Goal: Task Accomplishment & Management: Manage account settings

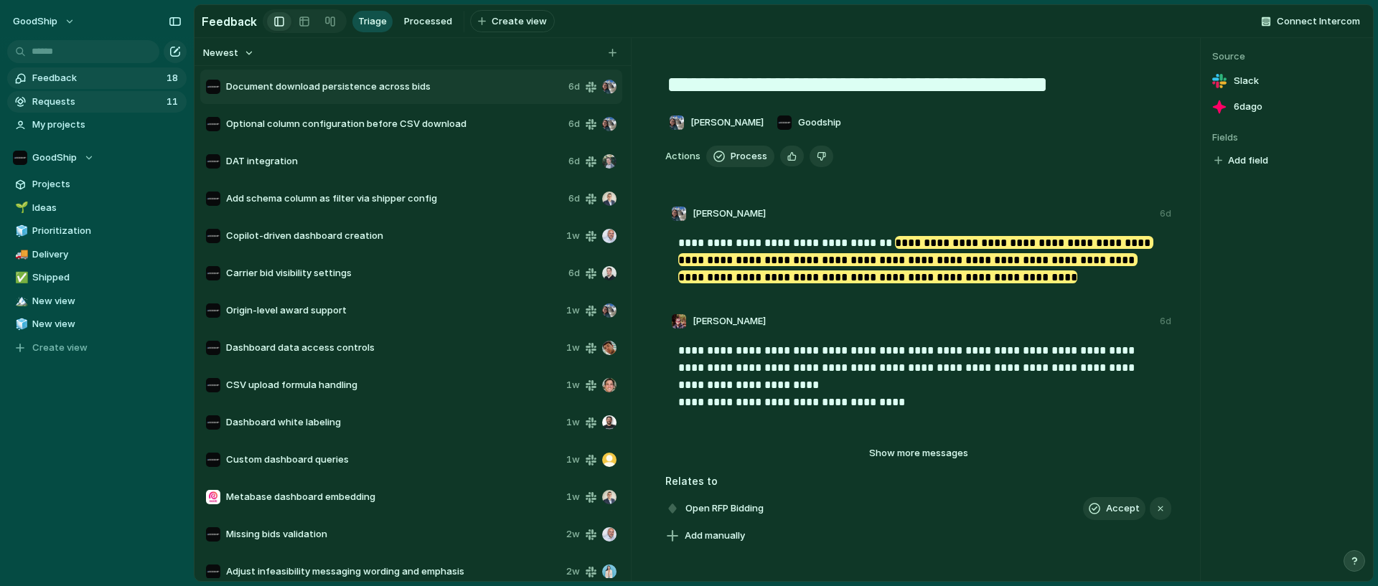
click at [82, 99] on span "Requests" at bounding box center [97, 102] width 130 height 14
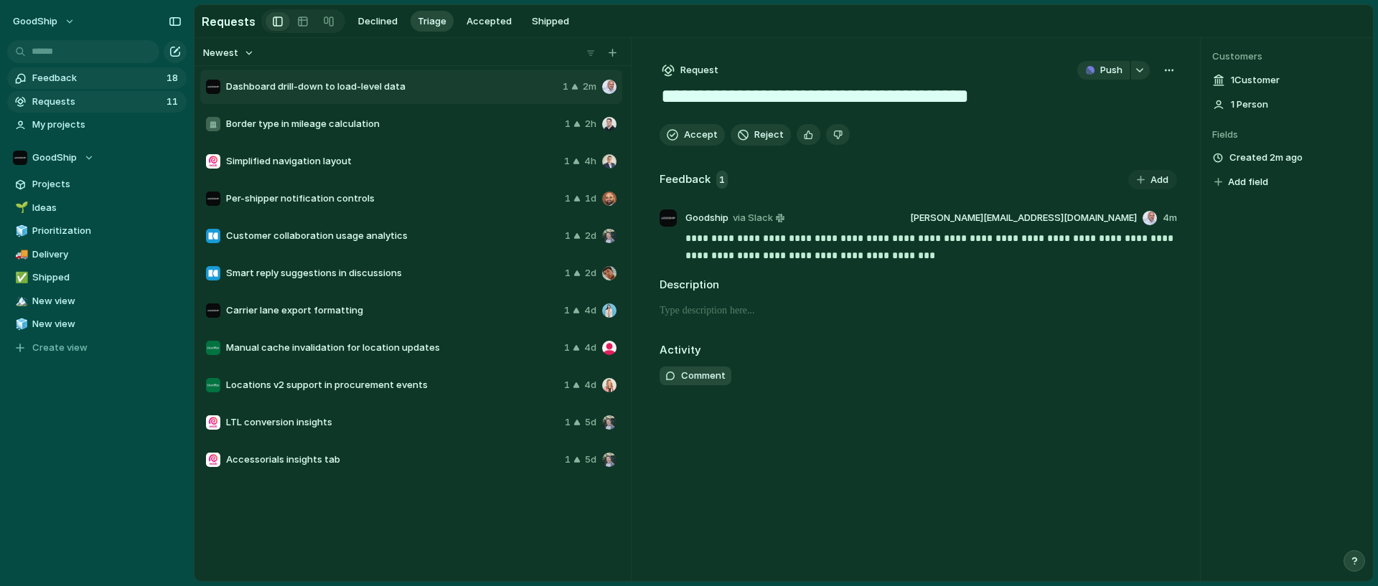
click at [104, 78] on span "Feedback" at bounding box center [97, 78] width 130 height 14
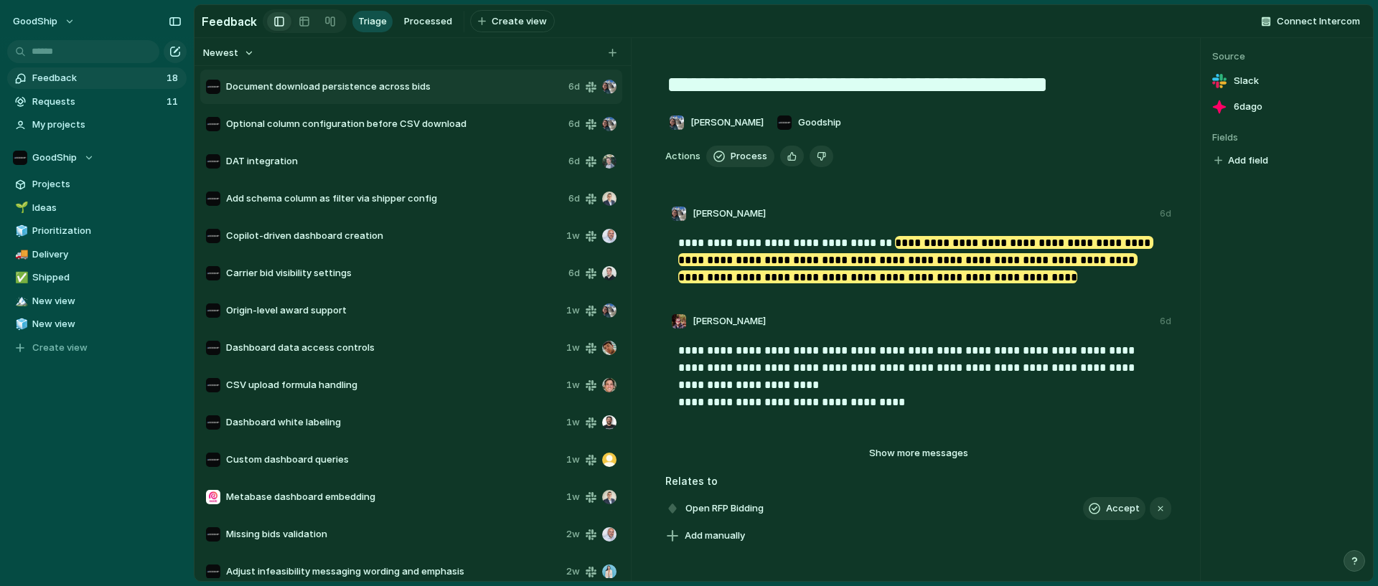
click at [104, 78] on span "Feedback" at bounding box center [97, 78] width 130 height 14
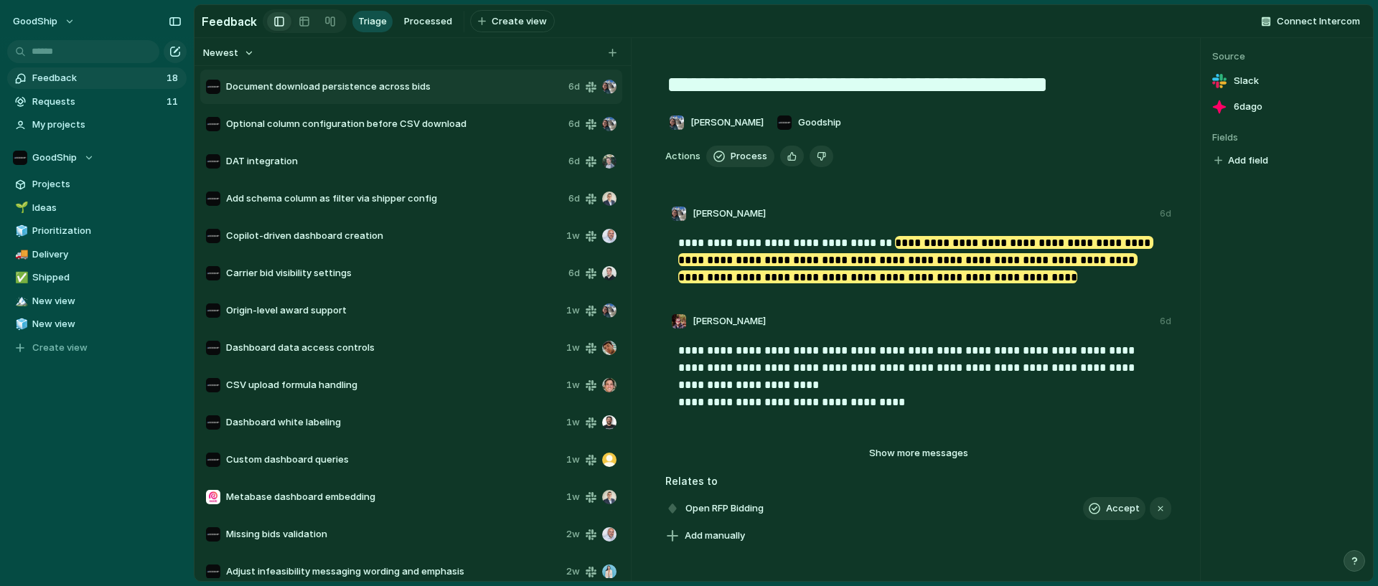
click at [900, 36] on section "Feedback Triage Processed To pick up a draggable item, press the space bar. Whi…" at bounding box center [784, 21] width 1179 height 32
click at [358, 18] on span "Triage" at bounding box center [372, 21] width 29 height 14
click at [249, 49] on button "Newest" at bounding box center [228, 53] width 55 height 19
click at [299, 51] on div "Newest Oldest" at bounding box center [689, 293] width 1378 height 586
click at [1319, 22] on span "Connect Intercom" at bounding box center [1318, 21] width 83 height 14
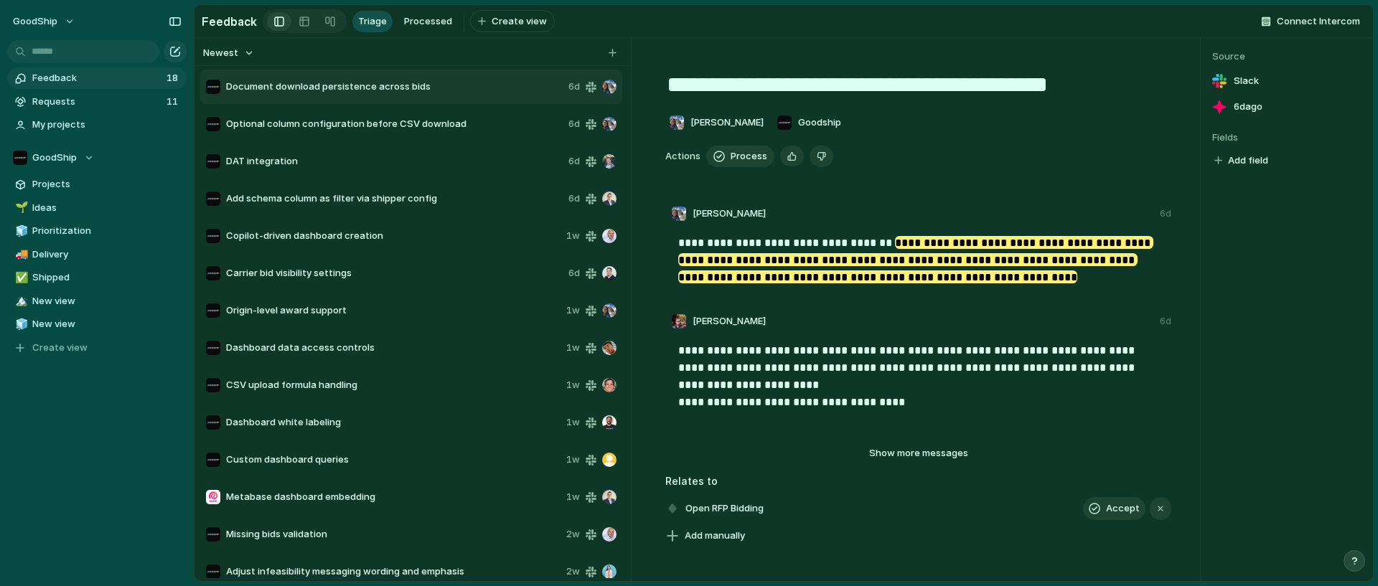
click at [1226, 26] on div "Intercom Connect Ingest customer conversations to collect product feedback Use …" at bounding box center [689, 293] width 1378 height 586
click at [392, 131] on div "Optional column configuration before CSV download" at bounding box center [384, 124] width 357 height 14
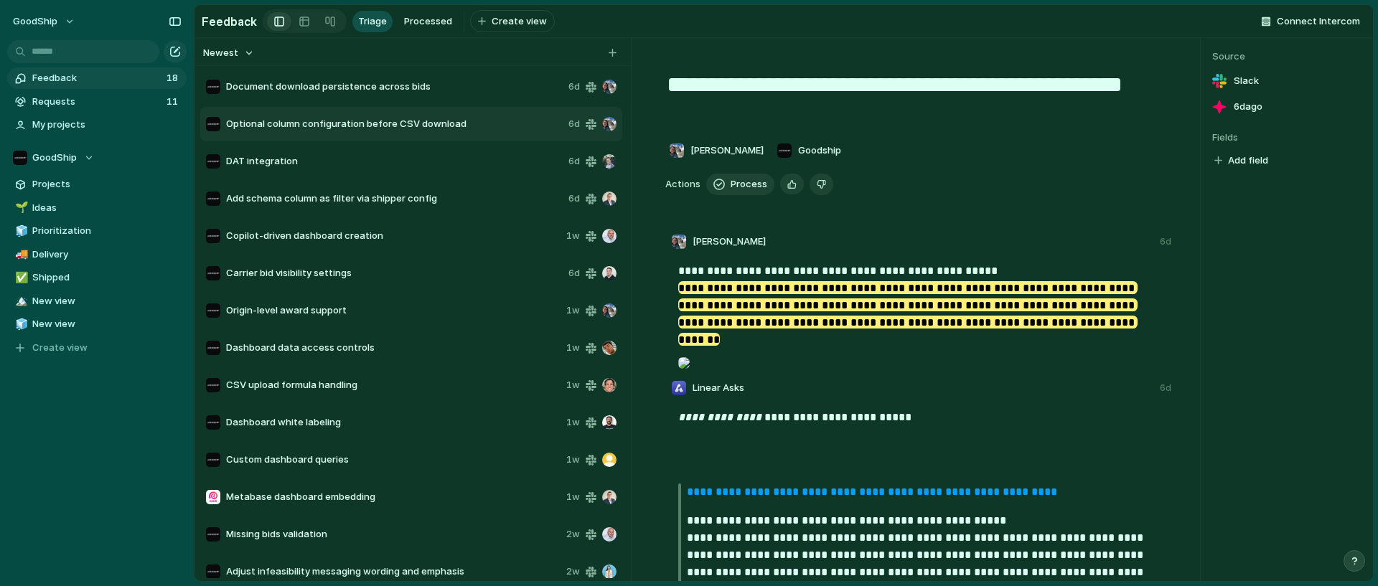
click at [317, 155] on span "DAT integration" at bounding box center [394, 161] width 337 height 14
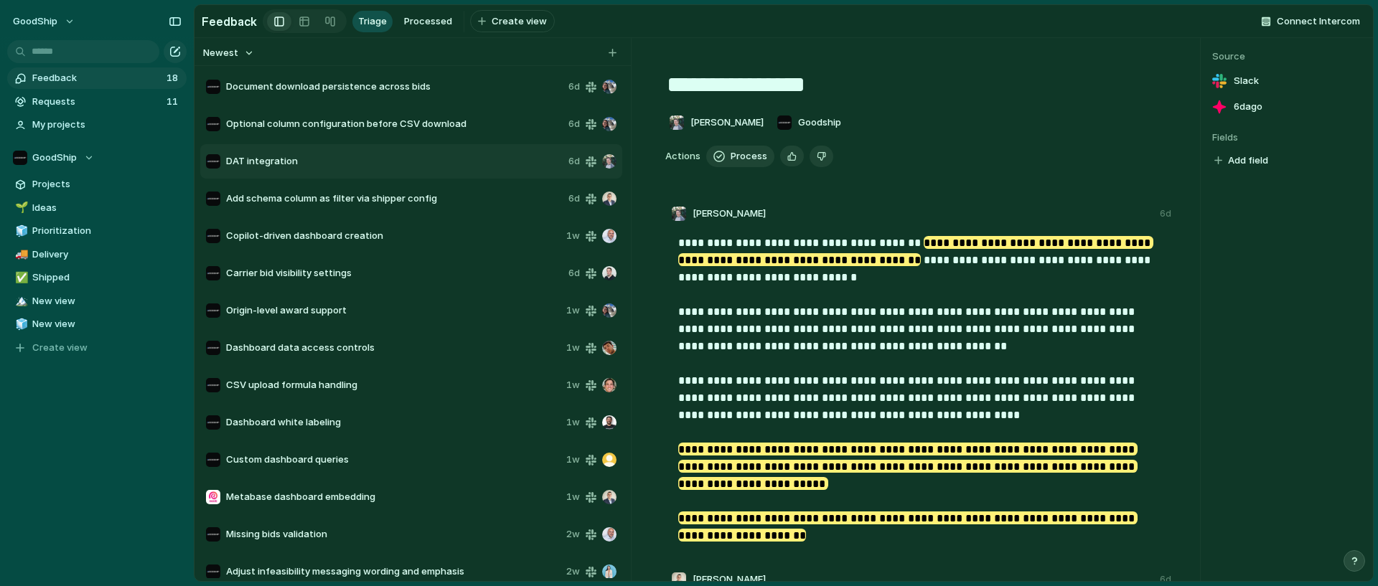
click at [324, 93] on span "Document download persistence across bids" at bounding box center [394, 87] width 337 height 14
type textarea "**********"
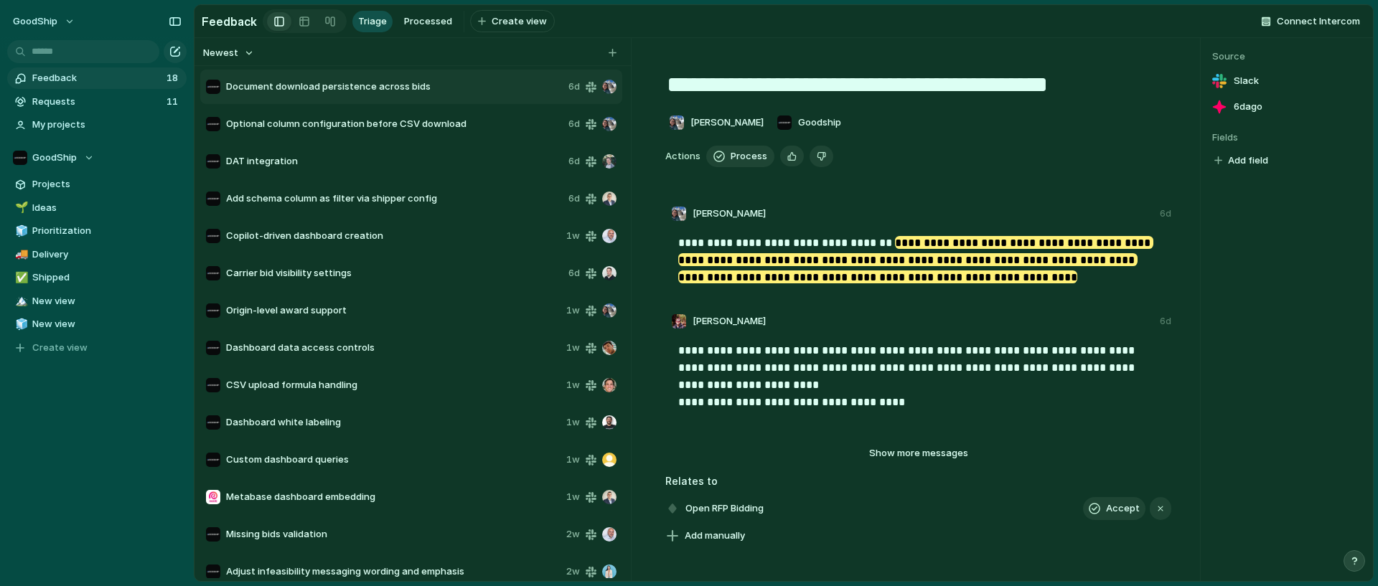
scroll to position [162, 0]
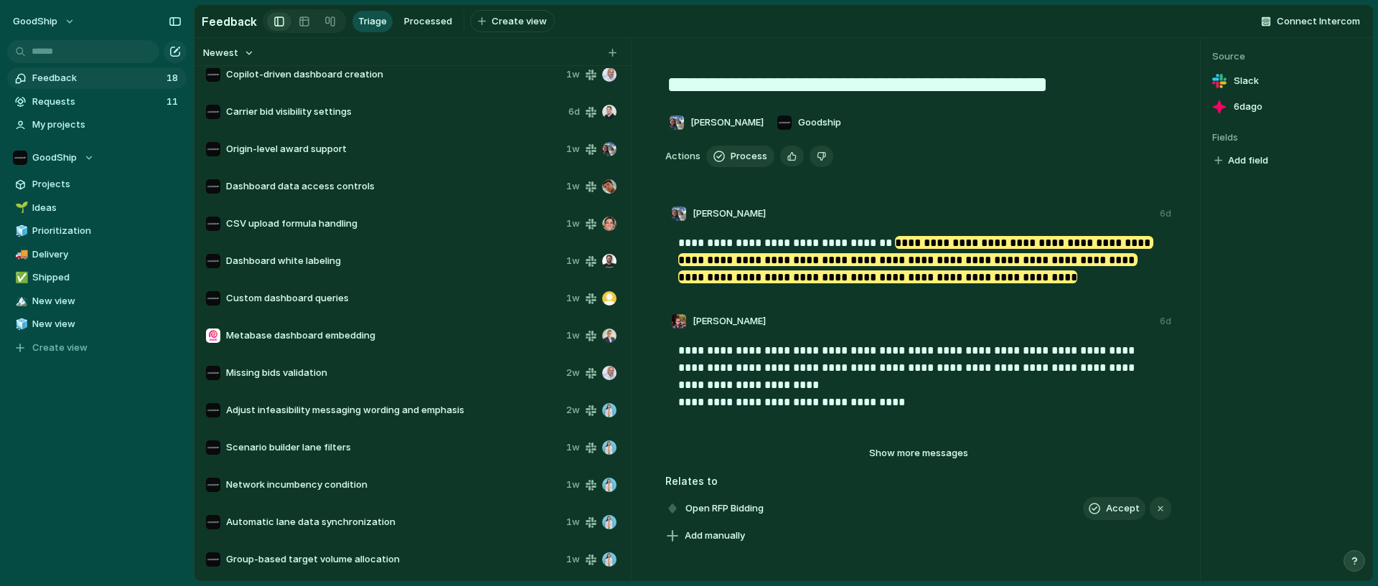
click at [77, 73] on span "Feedback" at bounding box center [97, 78] width 130 height 14
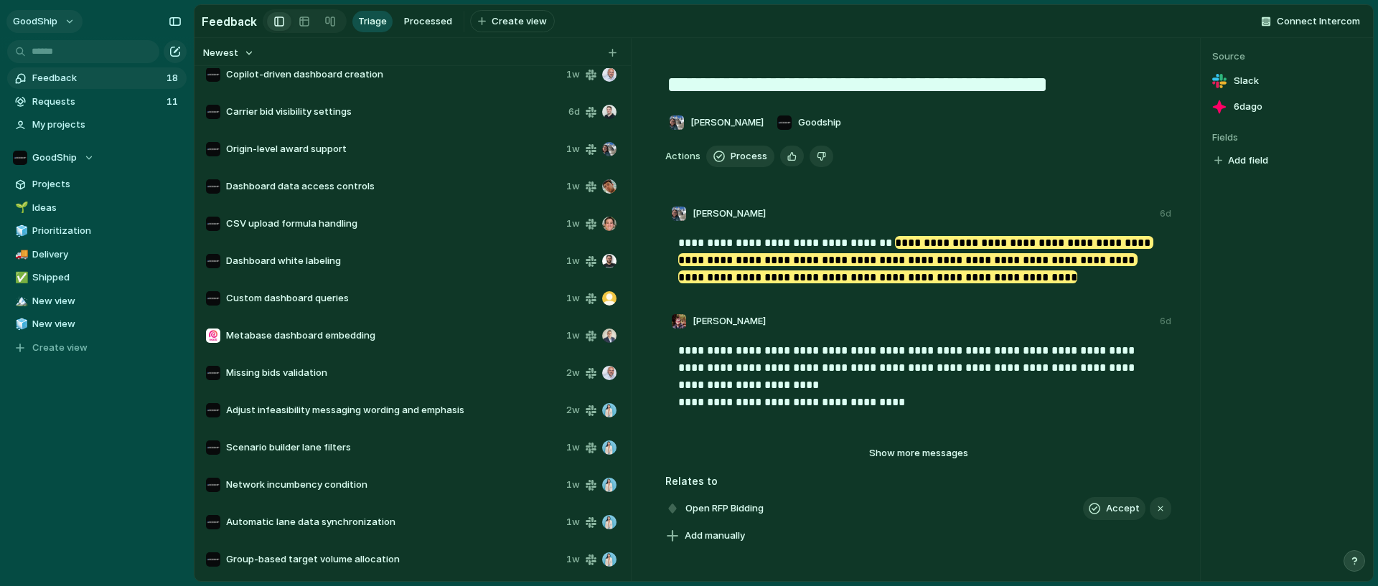
click at [64, 10] on button "GoodShip" at bounding box center [44, 21] width 76 height 23
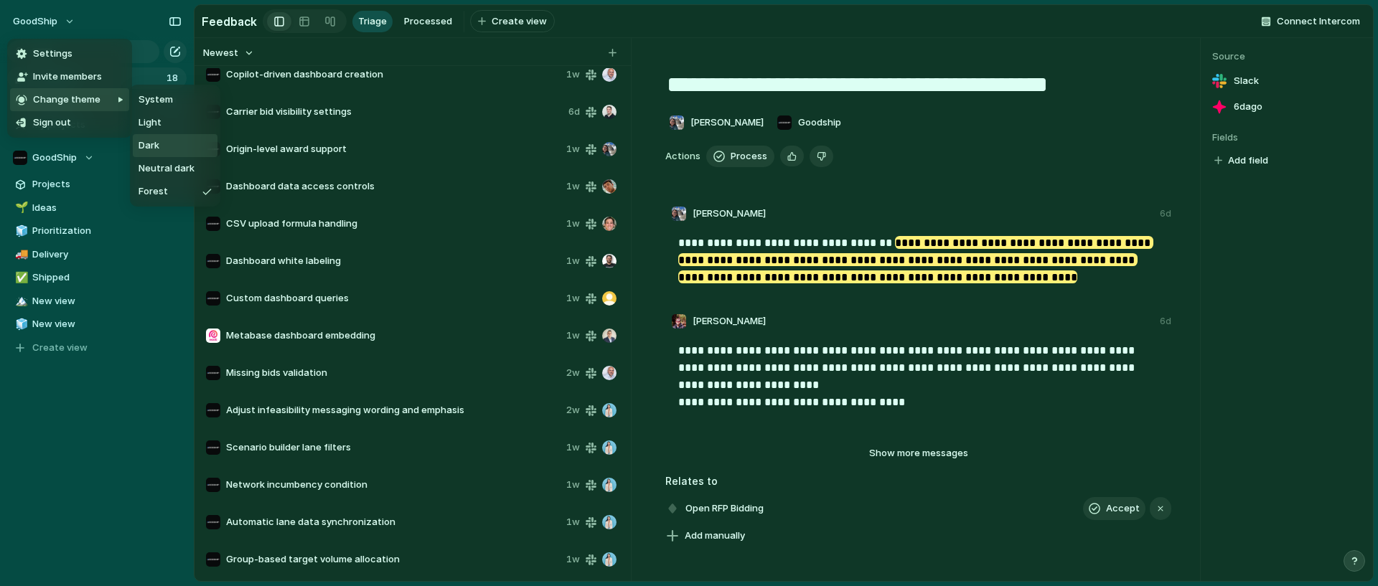
click at [163, 145] on li "Dark" at bounding box center [175, 145] width 85 height 23
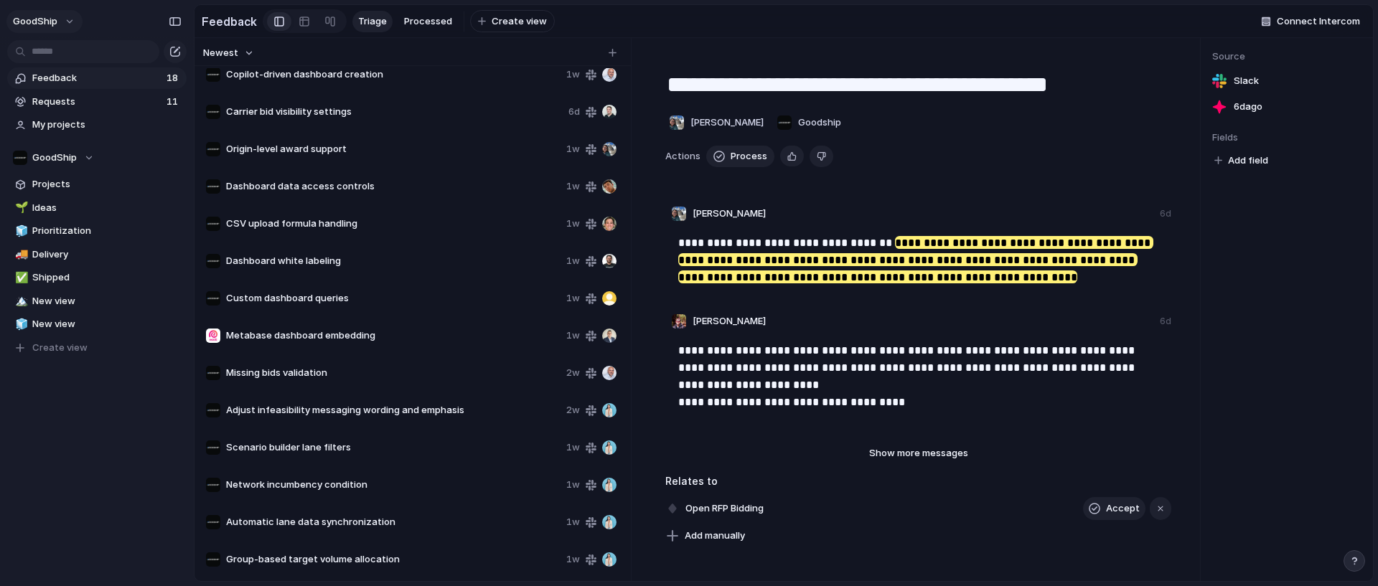
click at [50, 22] on span "GoodShip" at bounding box center [35, 21] width 45 height 14
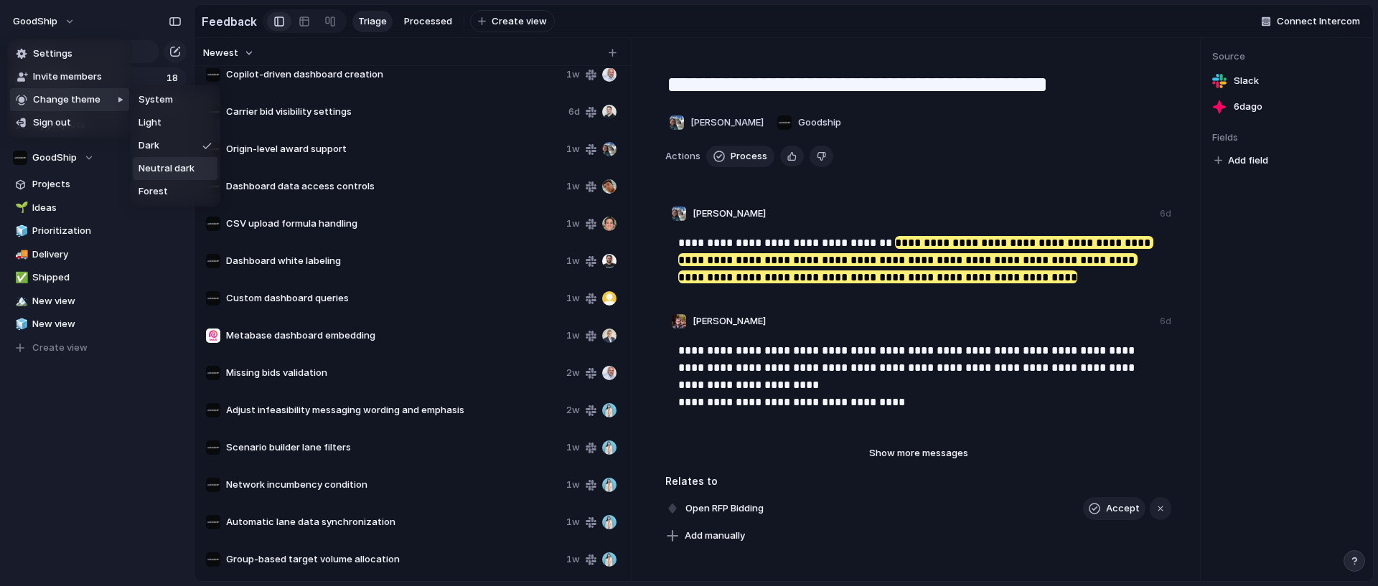
click at [151, 172] on span "Neutral dark" at bounding box center [167, 169] width 56 height 14
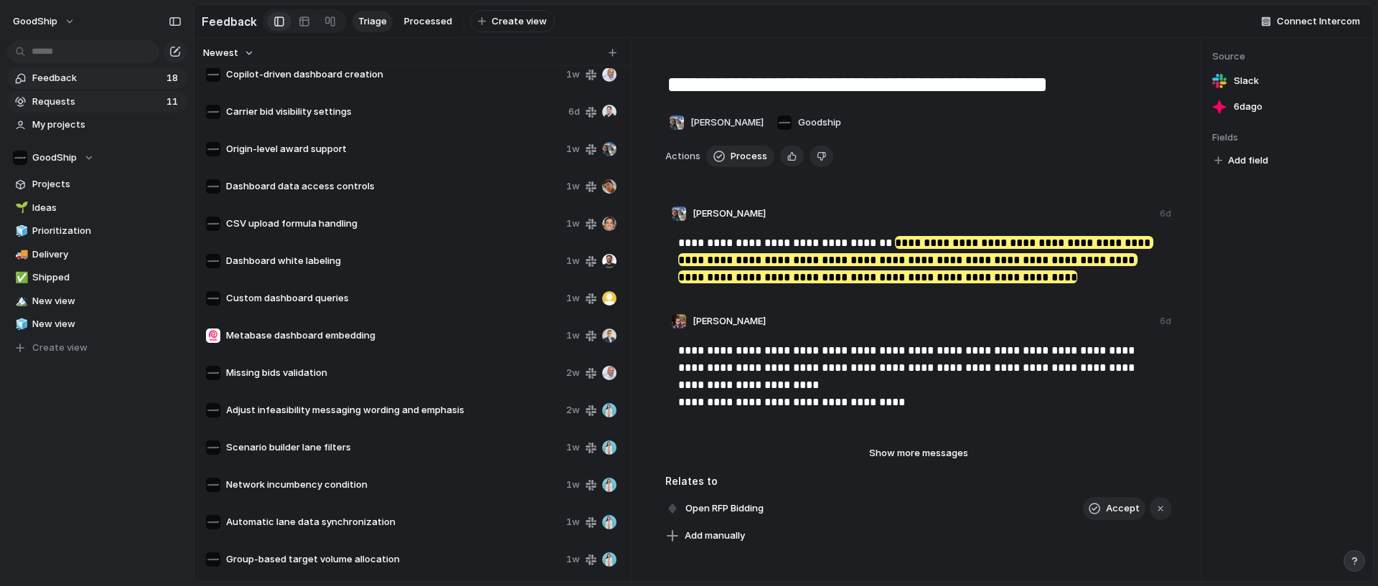
click at [67, 98] on span "Requests" at bounding box center [97, 102] width 130 height 14
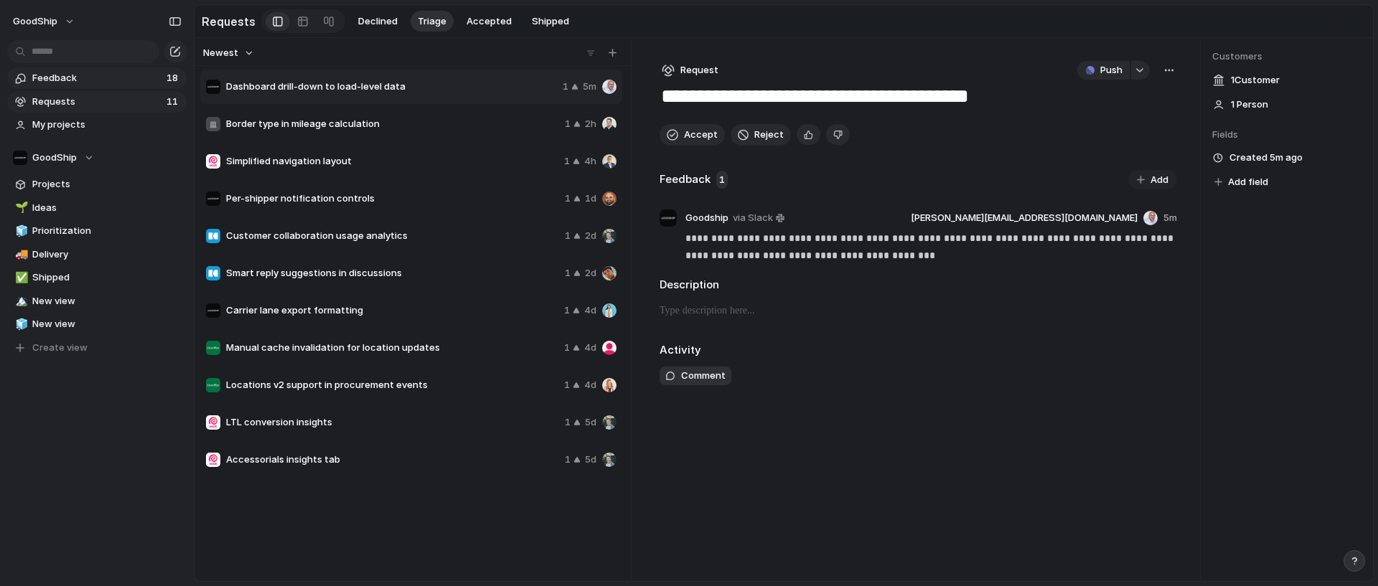
click at [74, 76] on span "Feedback" at bounding box center [97, 78] width 130 height 14
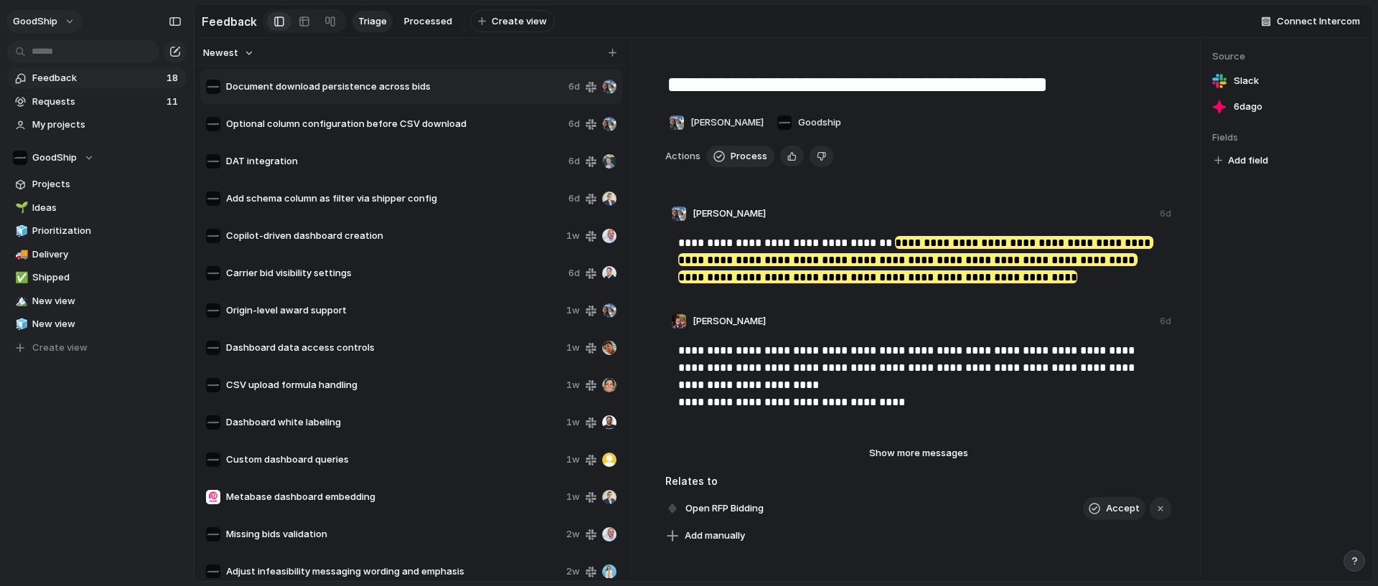
click at [57, 27] on button "GoodShip" at bounding box center [44, 21] width 76 height 23
click at [65, 57] on span "Settings" at bounding box center [52, 54] width 39 height 14
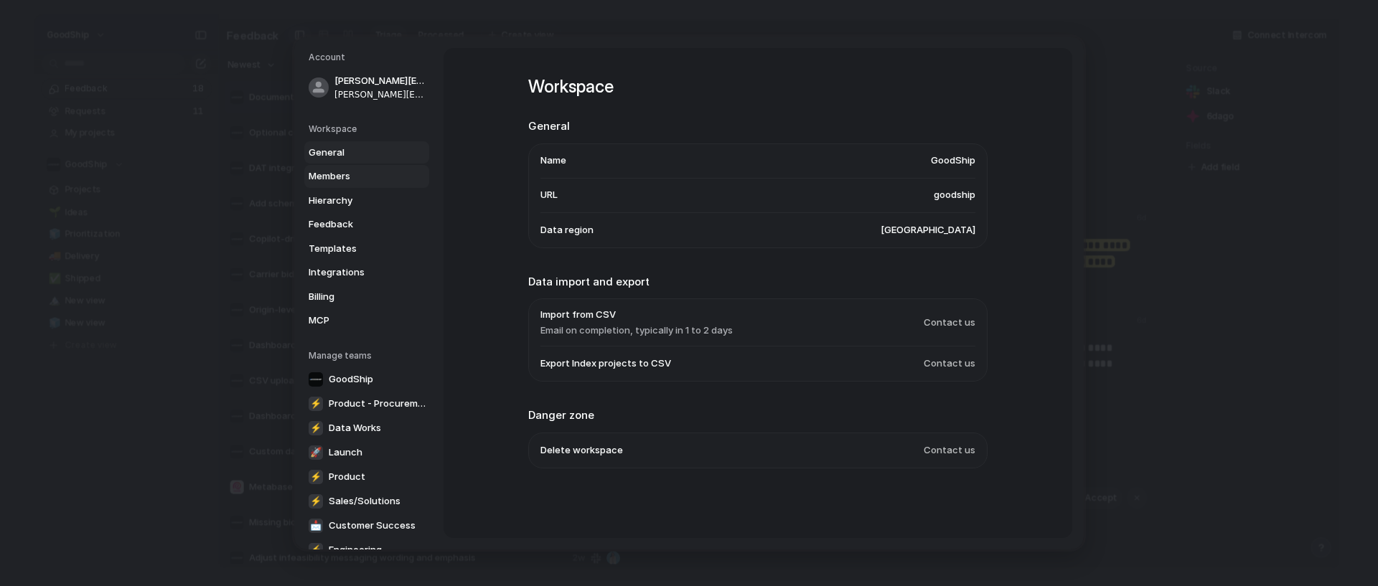
click at [346, 179] on span "Members" at bounding box center [355, 176] width 92 height 14
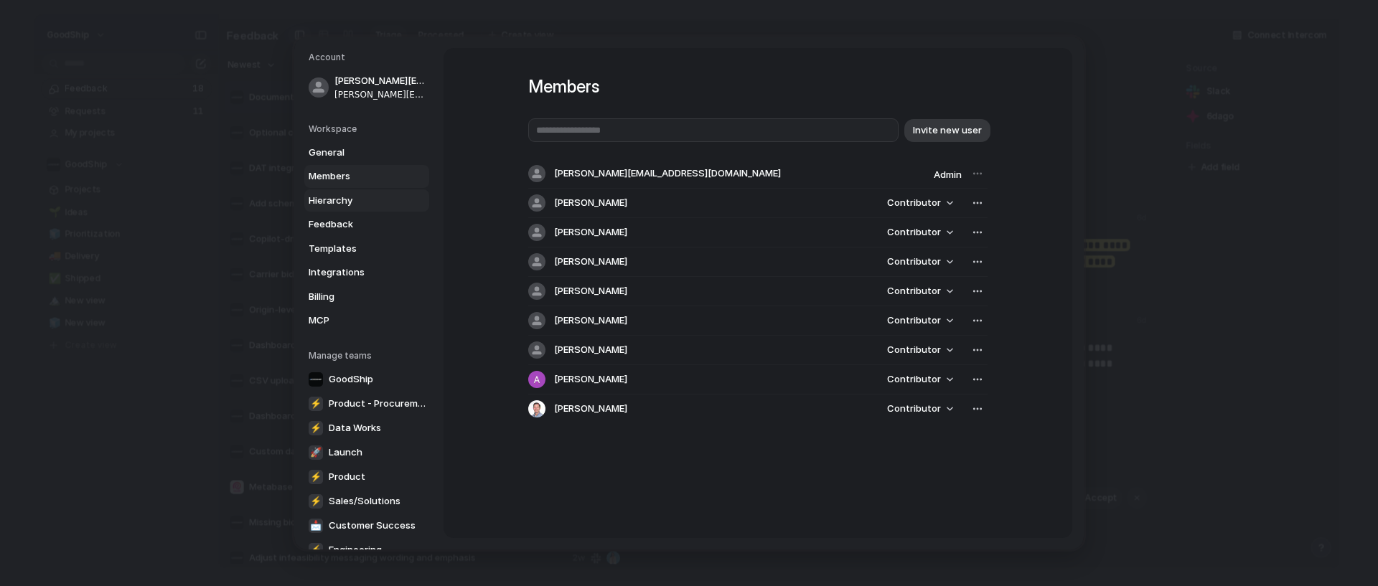
click at [336, 197] on span "Hierarchy" at bounding box center [355, 201] width 92 height 14
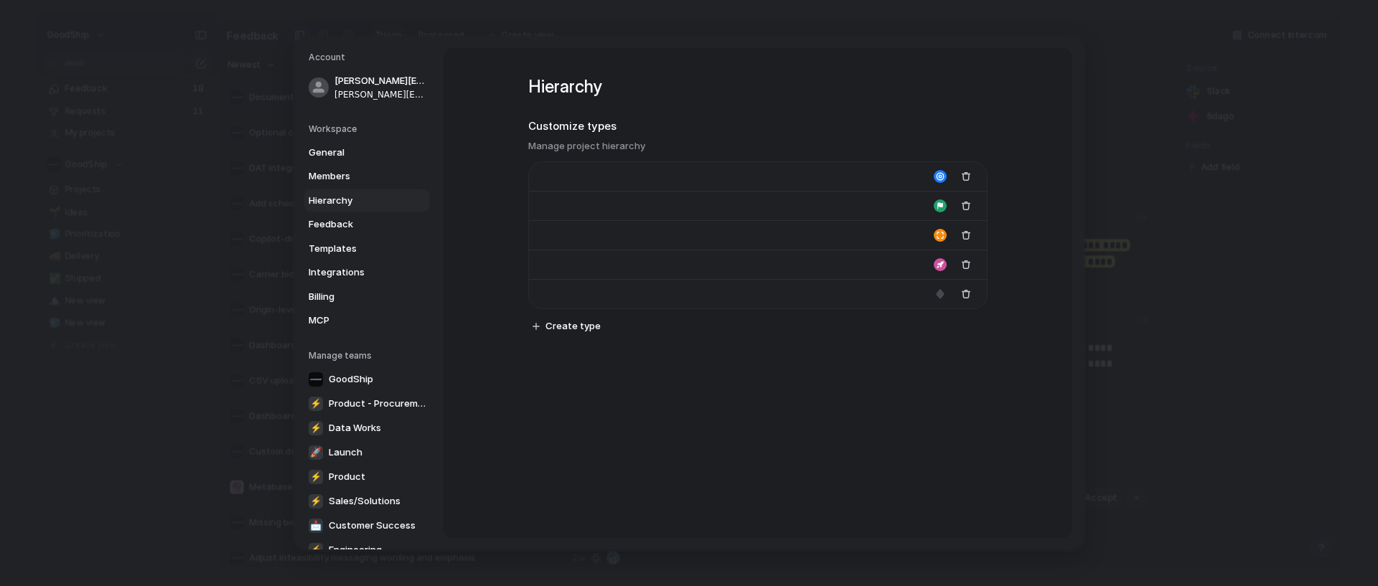
type input "****"
type input "*******"
type input "**********"
type input "******"
type input "*******"
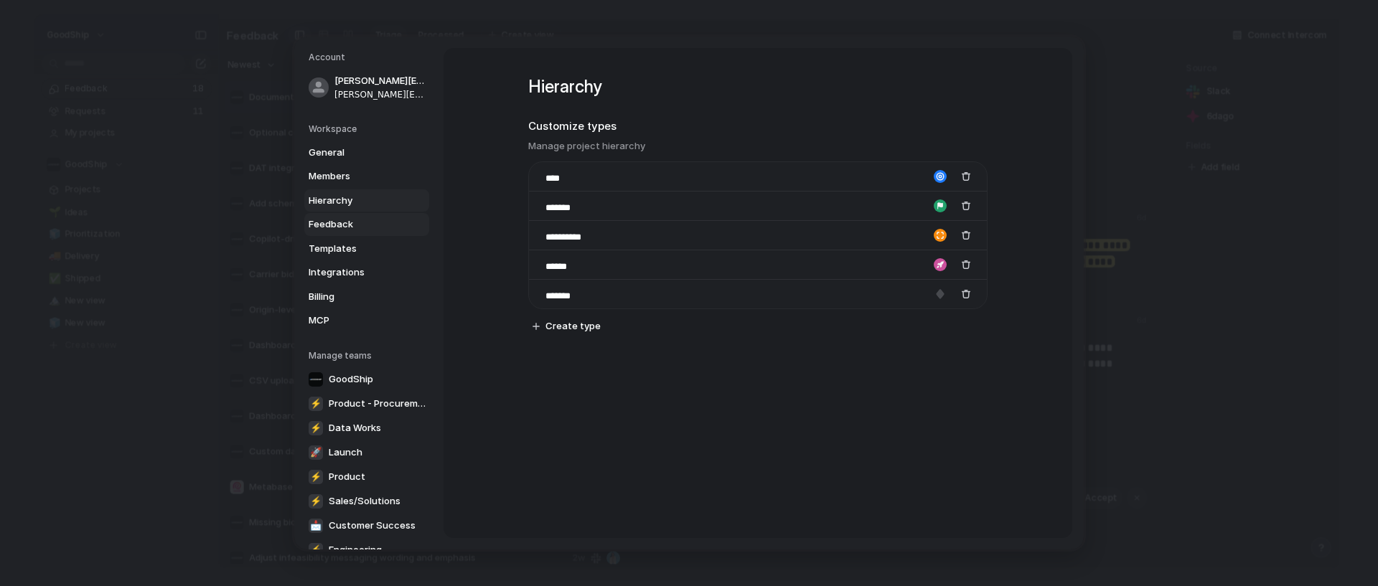
click at [337, 220] on span "Feedback" at bounding box center [355, 225] width 92 height 14
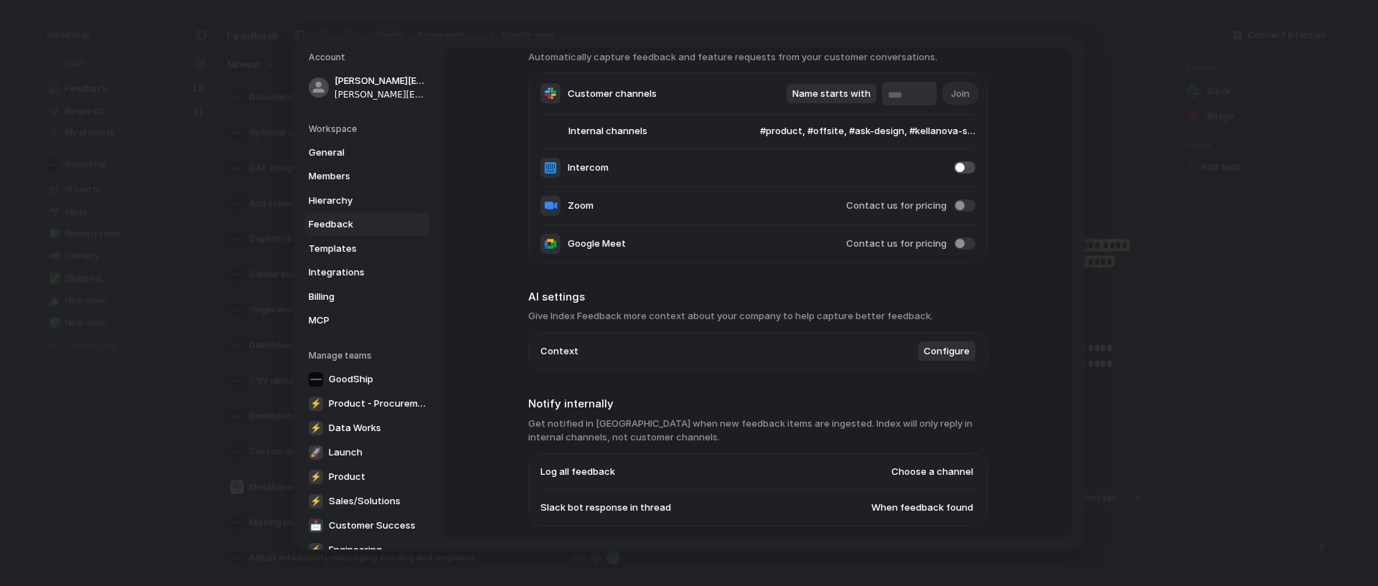
scroll to position [246, 0]
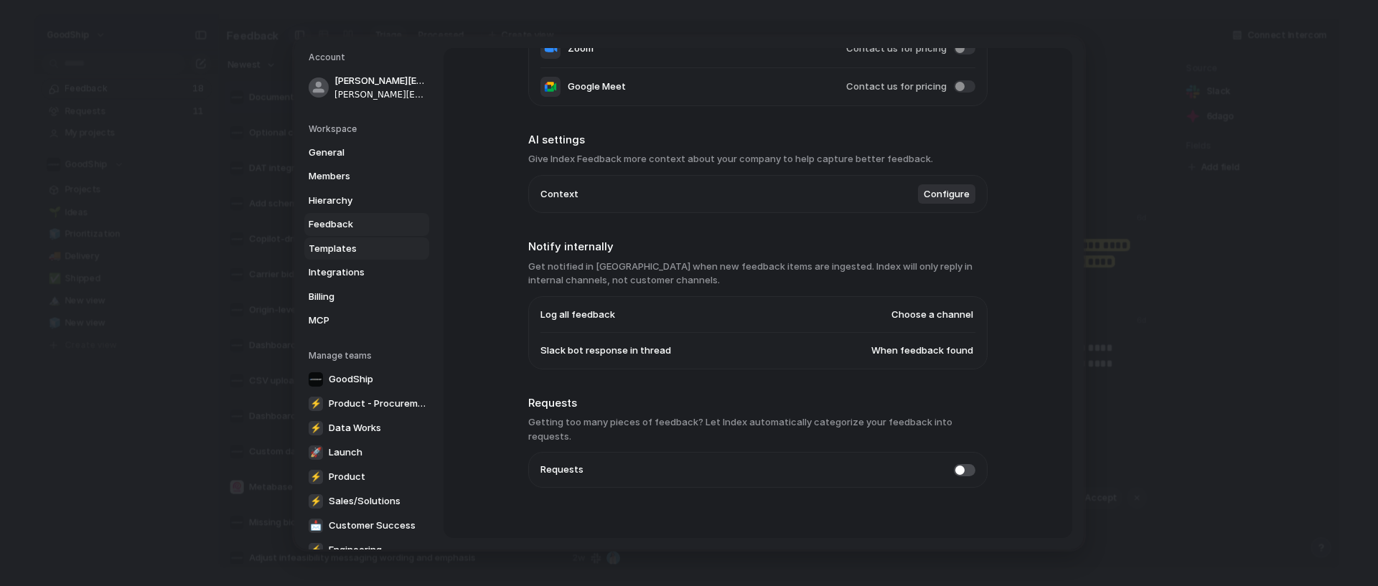
click at [354, 259] on link "Templates" at bounding box center [366, 249] width 125 height 23
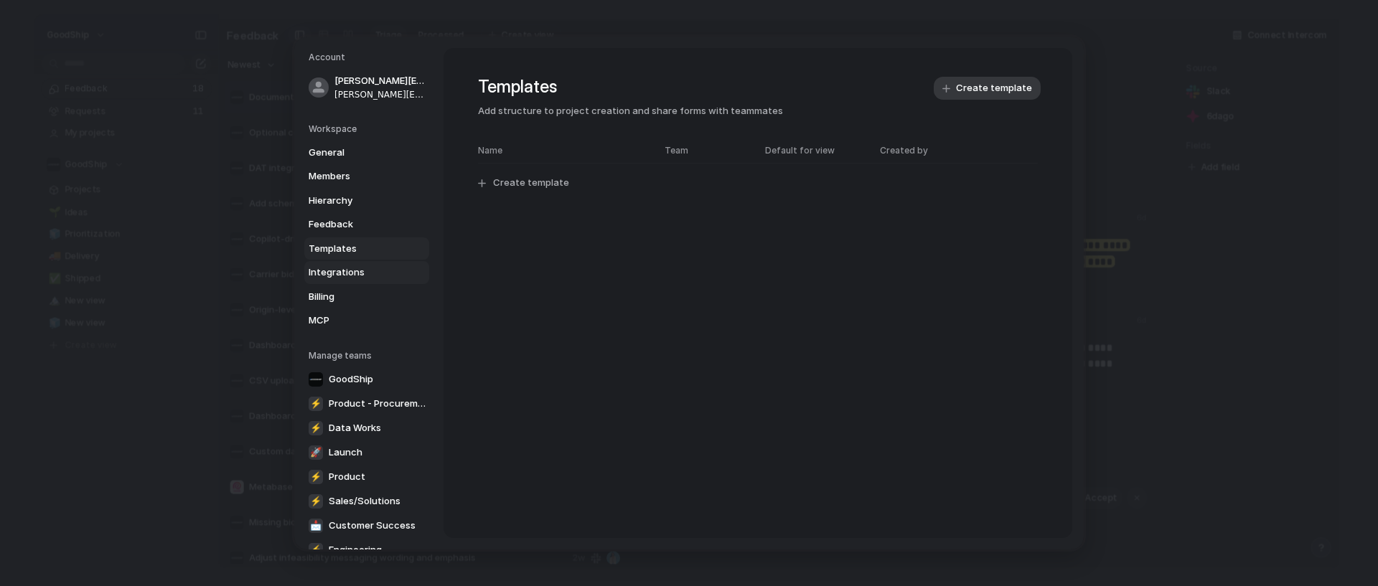
click at [355, 271] on span "Integrations" at bounding box center [355, 273] width 92 height 14
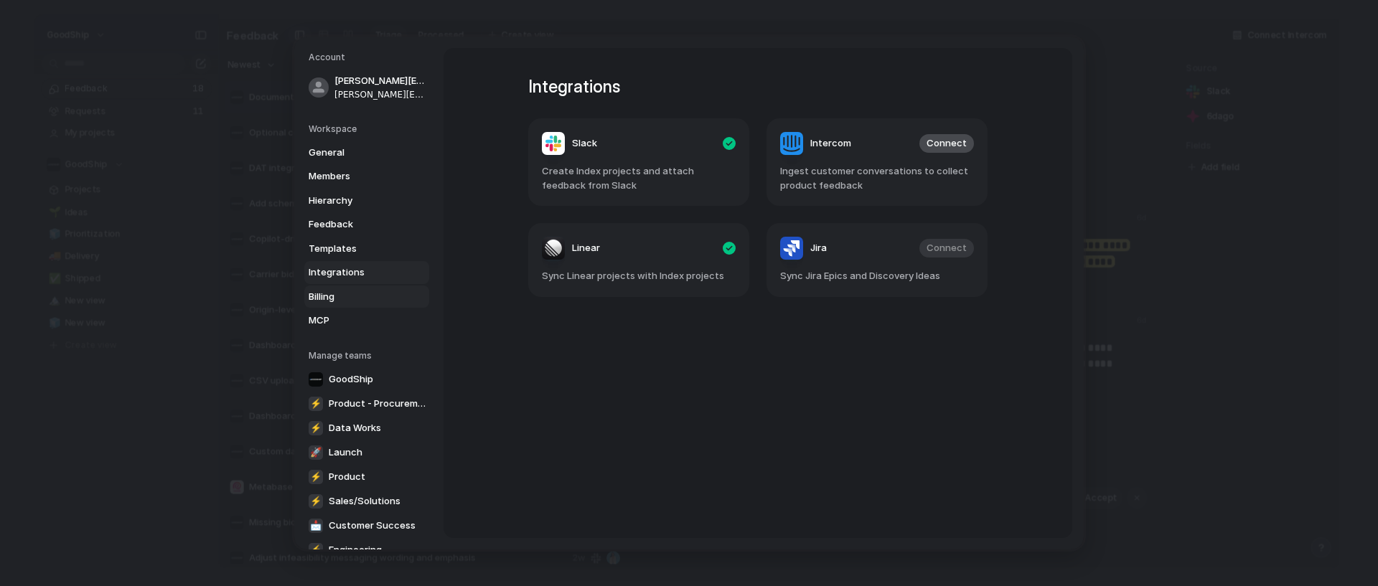
click at [357, 290] on span "Billing" at bounding box center [355, 297] width 92 height 14
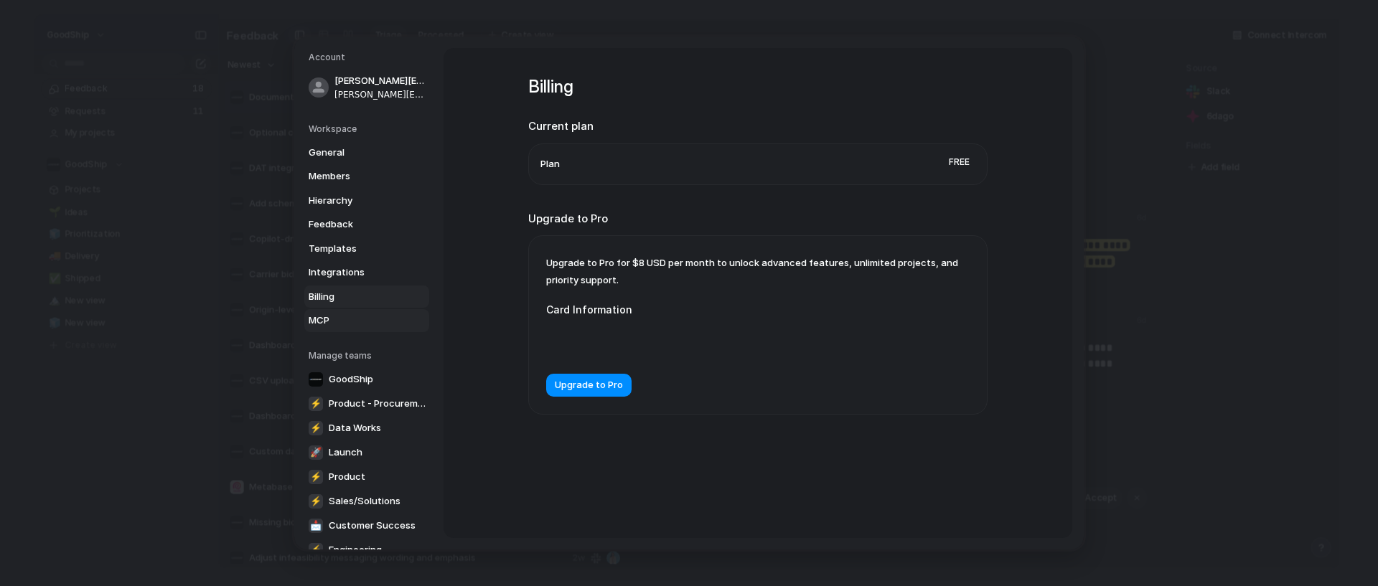
click at [339, 314] on span "MCP" at bounding box center [355, 321] width 92 height 14
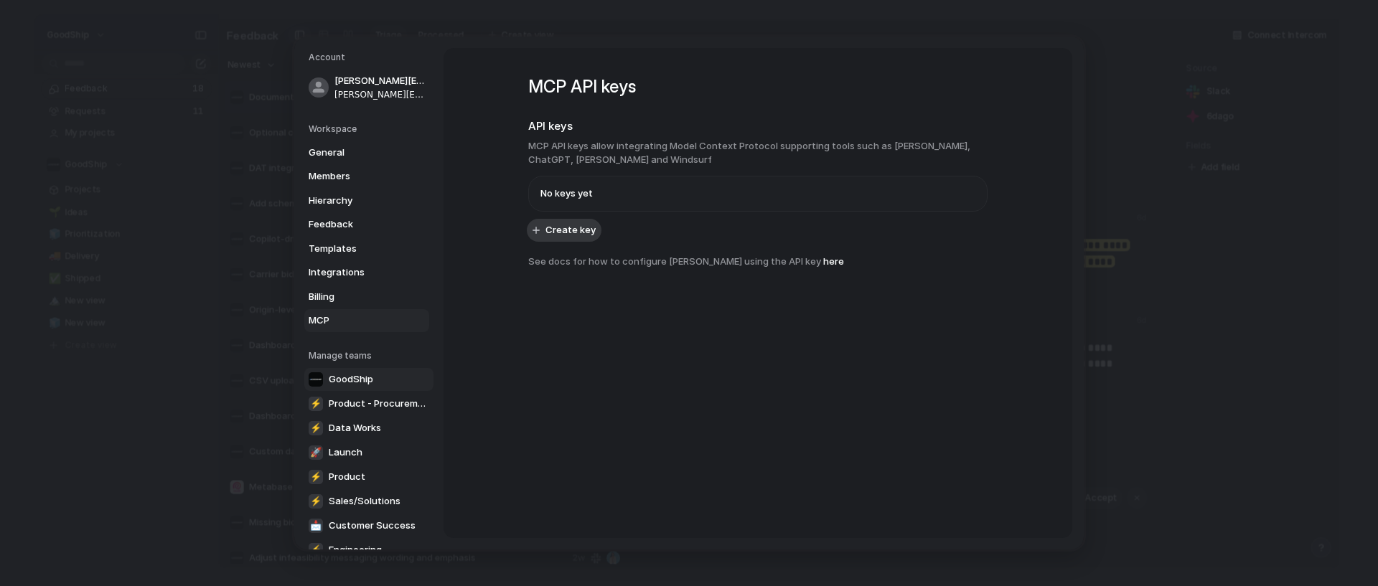
scroll to position [51, 0]
